Goal: Information Seeking & Learning: Learn about a topic

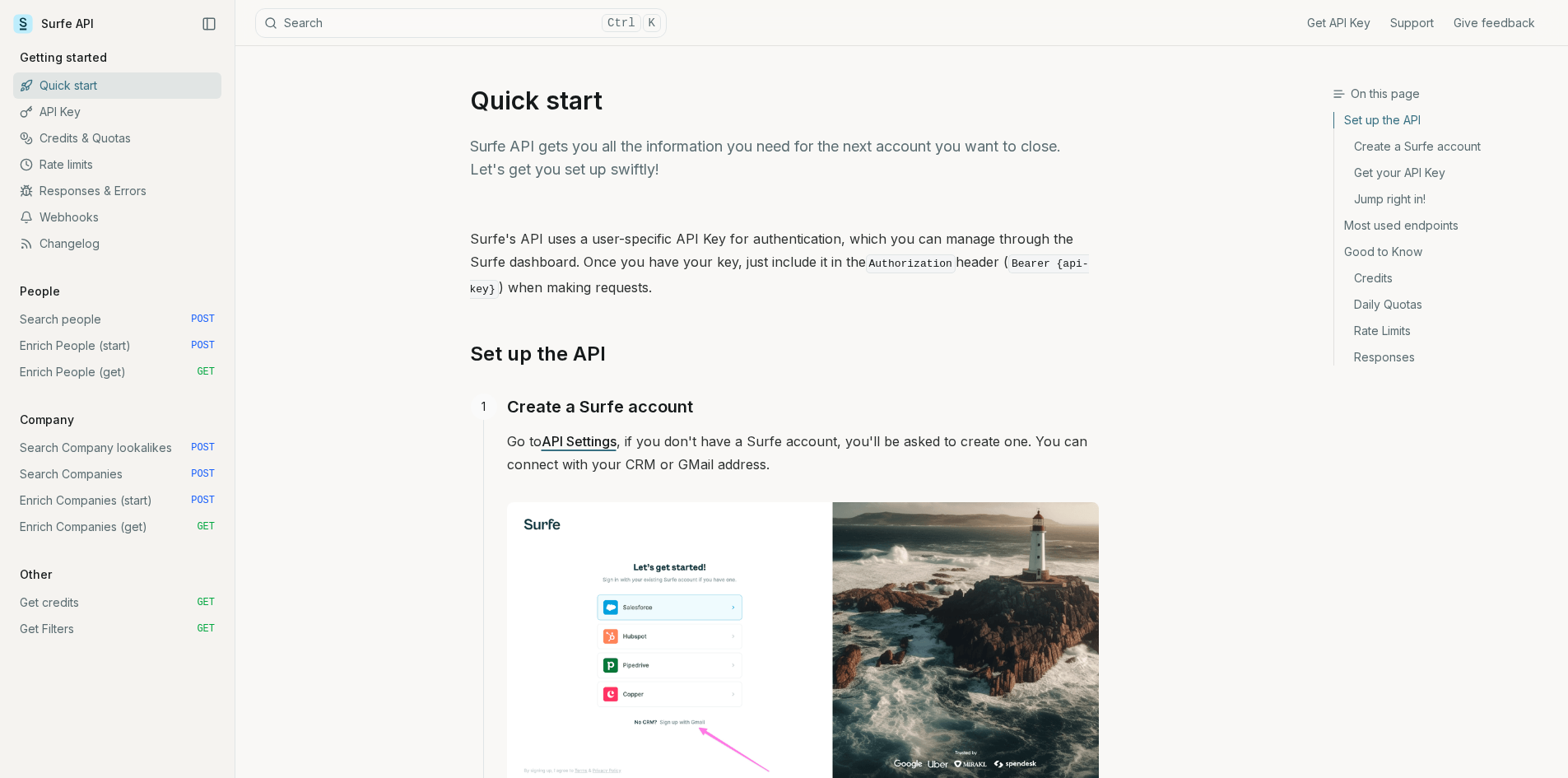
click at [59, 606] on link "Get credits GET" at bounding box center [118, 602] width 208 height 26
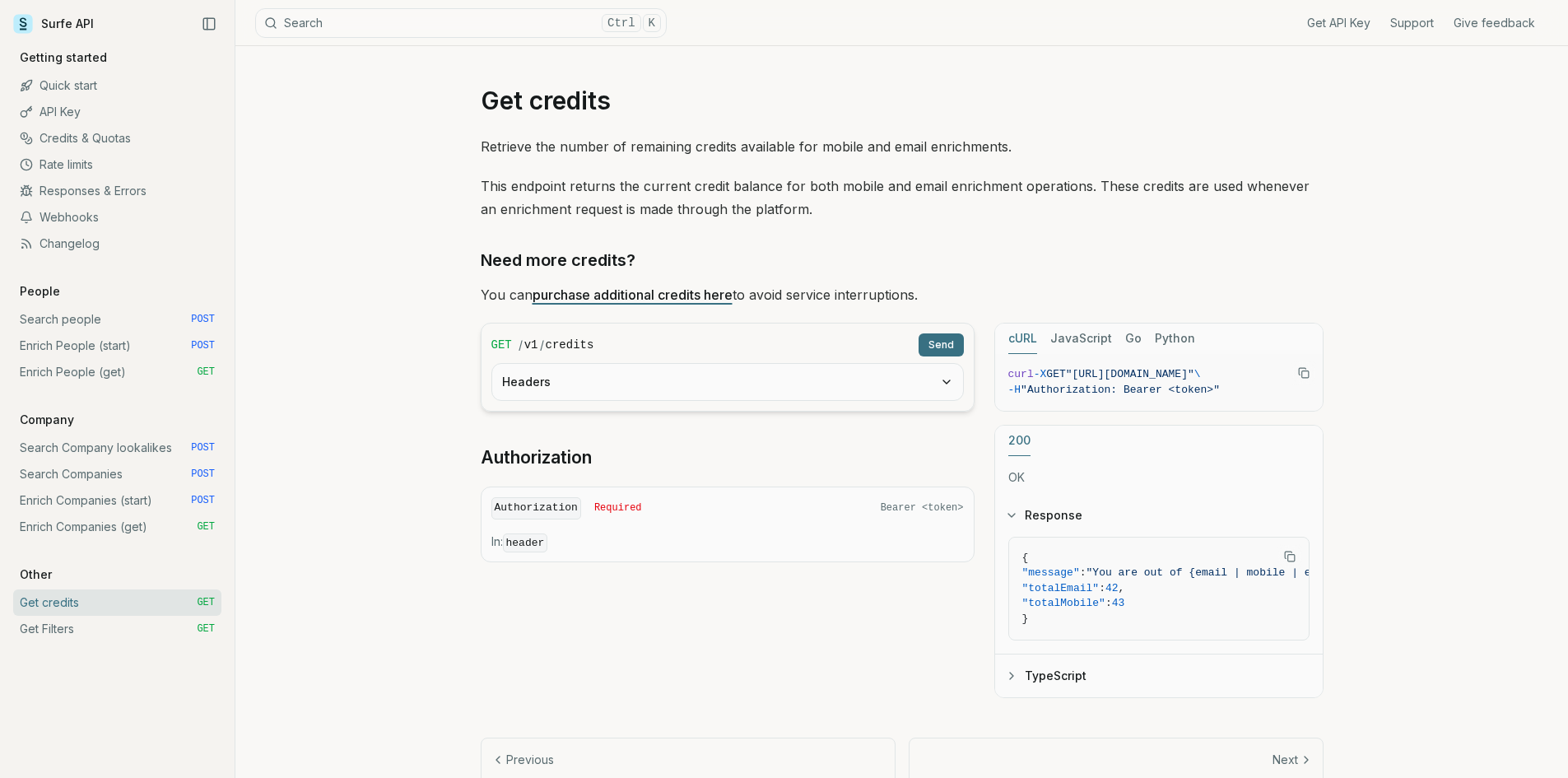
click at [102, 138] on link "Credits & Quotas" at bounding box center [118, 138] width 208 height 26
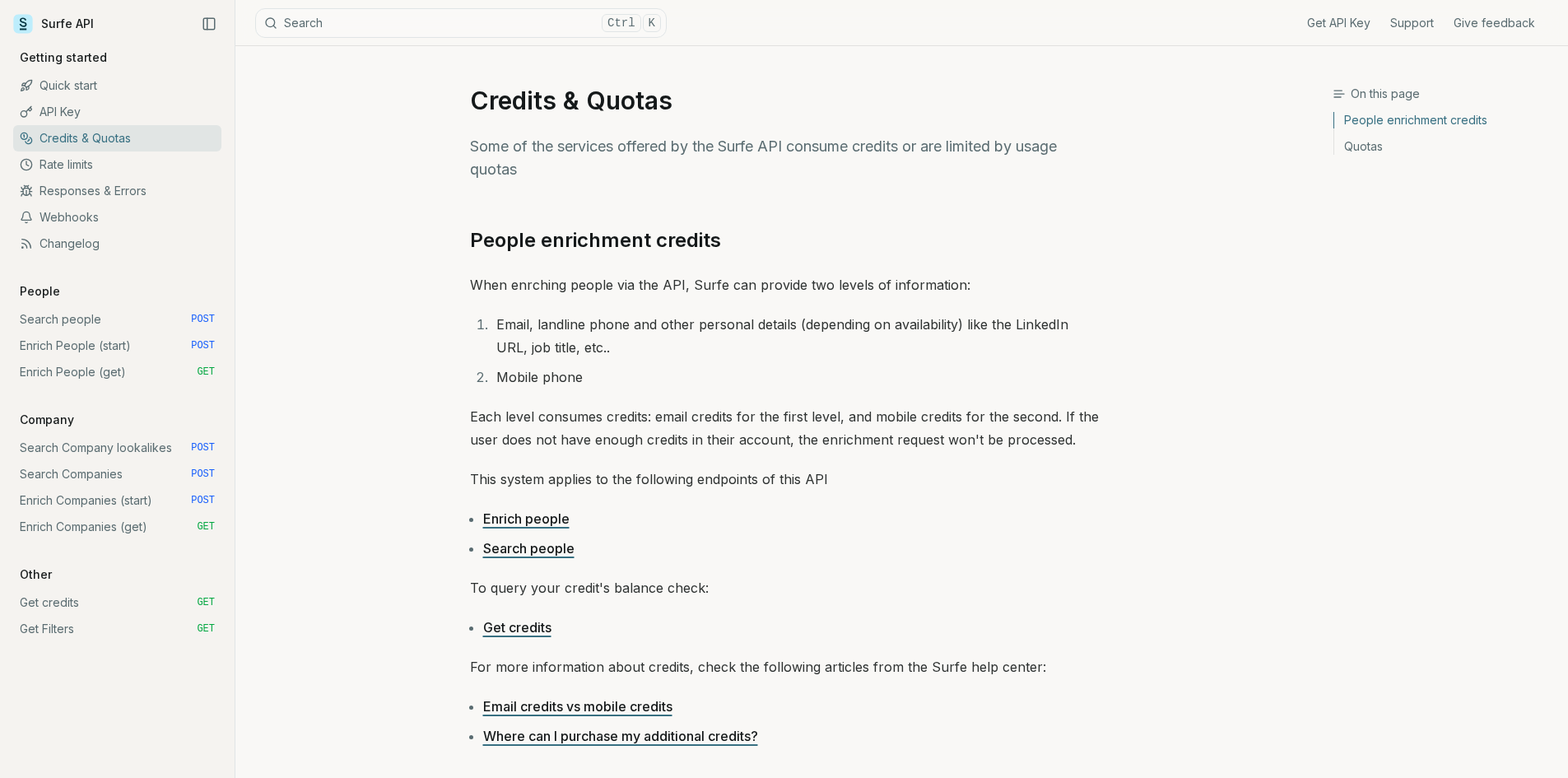
click at [128, 341] on link "Enrich People (start) POST" at bounding box center [118, 345] width 208 height 26
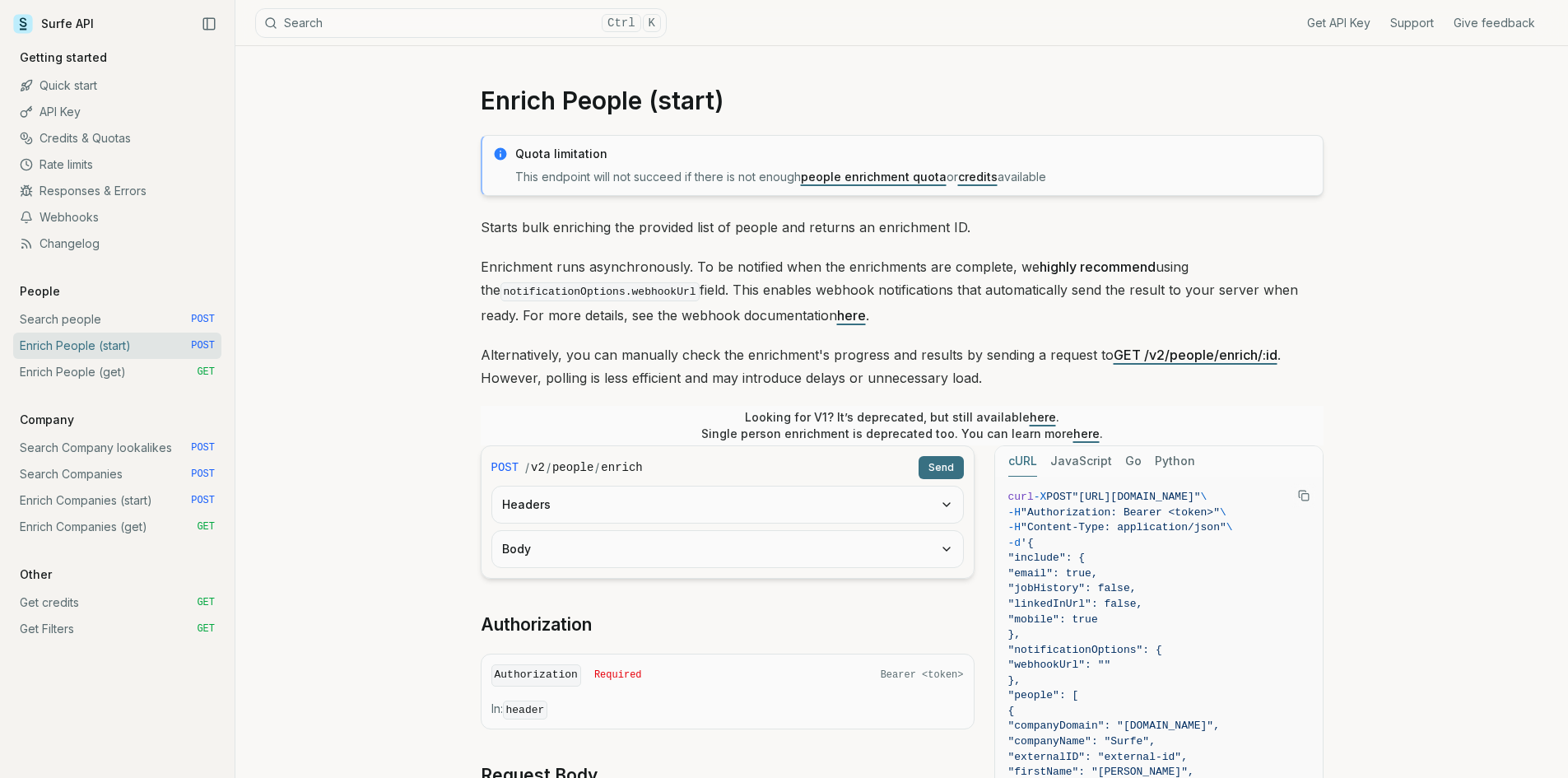
click at [128, 366] on link "Enrich People (get) GET" at bounding box center [118, 371] width 208 height 26
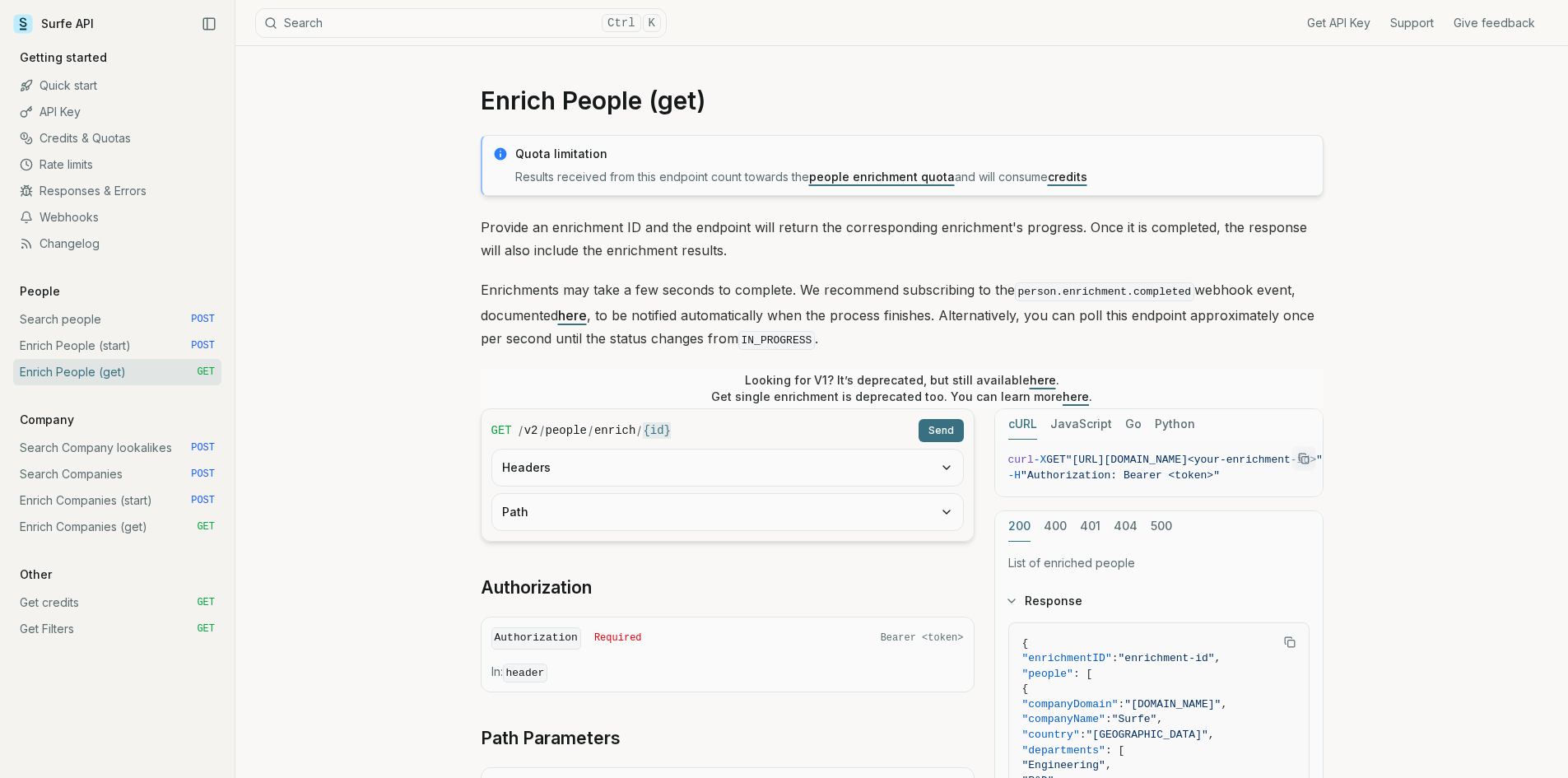
scroll to position [82, 0]
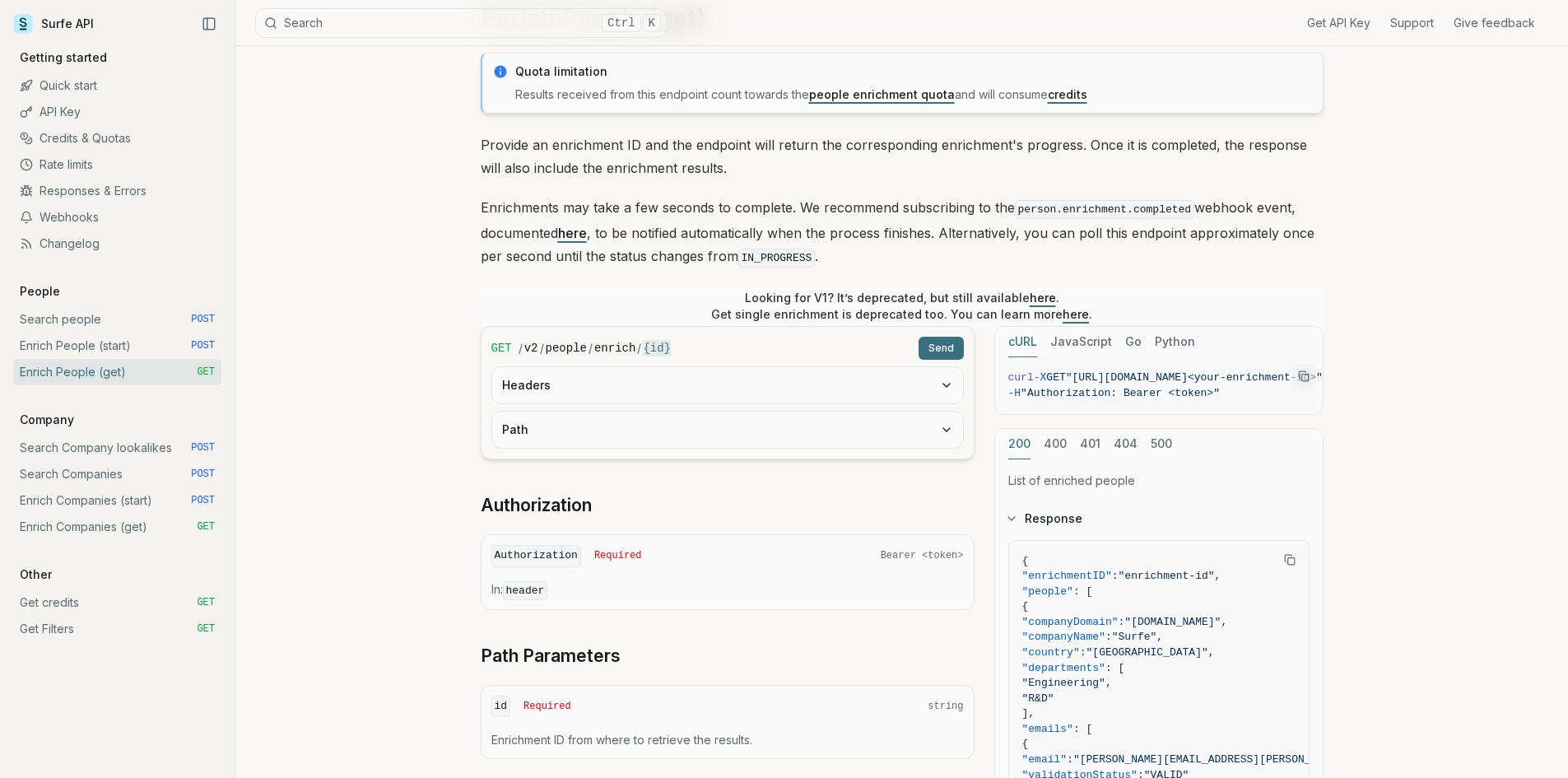
click at [75, 322] on link "Search people POST" at bounding box center [118, 319] width 208 height 26
